Goal: Download file/media

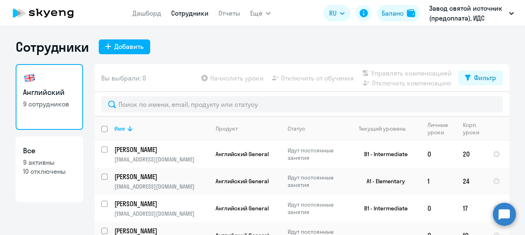
select select "30"
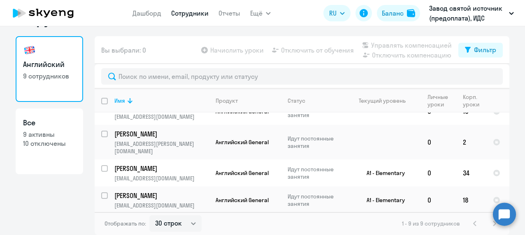
scroll to position [142, 0]
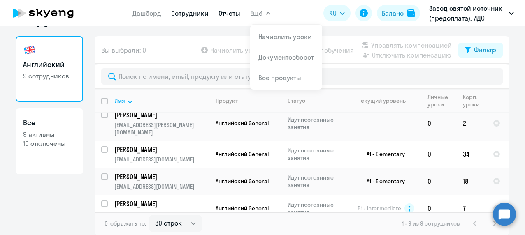
click at [229, 15] on link "Отчеты" at bounding box center [230, 13] width 22 height 8
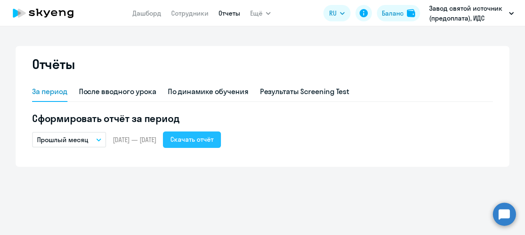
click at [194, 140] on button "Скачать отчёт" at bounding box center [192, 140] width 58 height 16
click at [93, 142] on button "Прошлый месяц" at bounding box center [69, 140] width 74 height 16
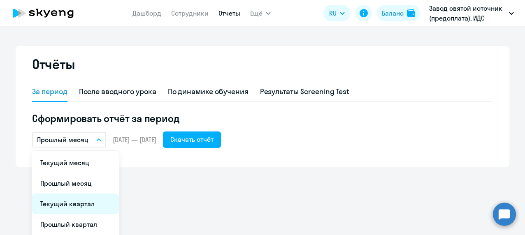
click at [70, 207] on li "Текущий квартал" at bounding box center [75, 204] width 87 height 21
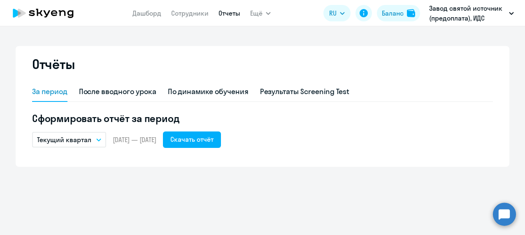
click at [98, 142] on button "Текущий квартал" at bounding box center [69, 140] width 74 height 16
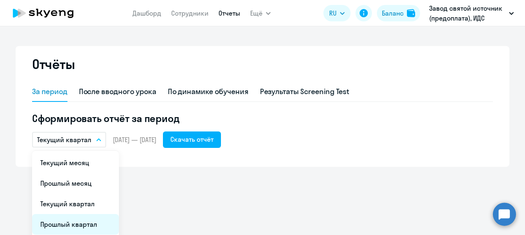
click at [72, 227] on li "Прошлый квартал" at bounding box center [75, 224] width 87 height 21
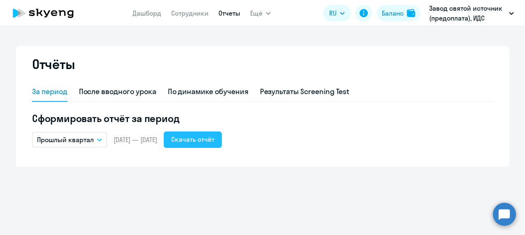
click at [212, 142] on div "Скачать отчёт" at bounding box center [192, 140] width 43 height 10
